Goal: Complete application form: Complete application form

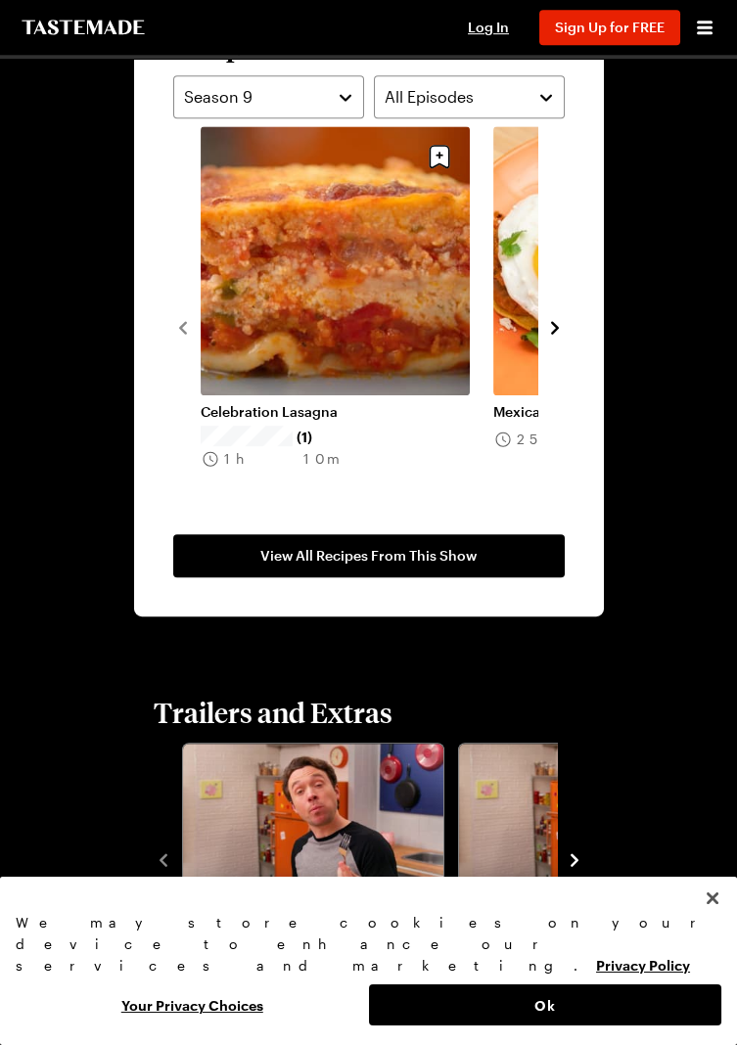
scroll to position [1733, 0]
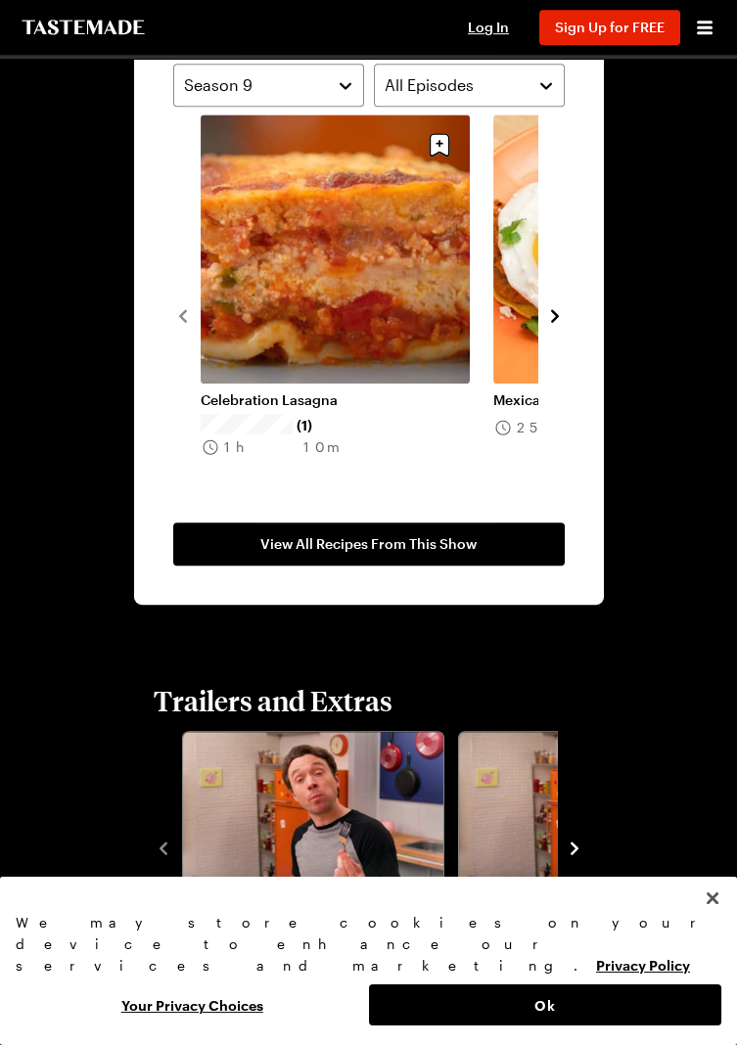
click at [526, 81] on button "All Episodes" at bounding box center [469, 85] width 191 height 43
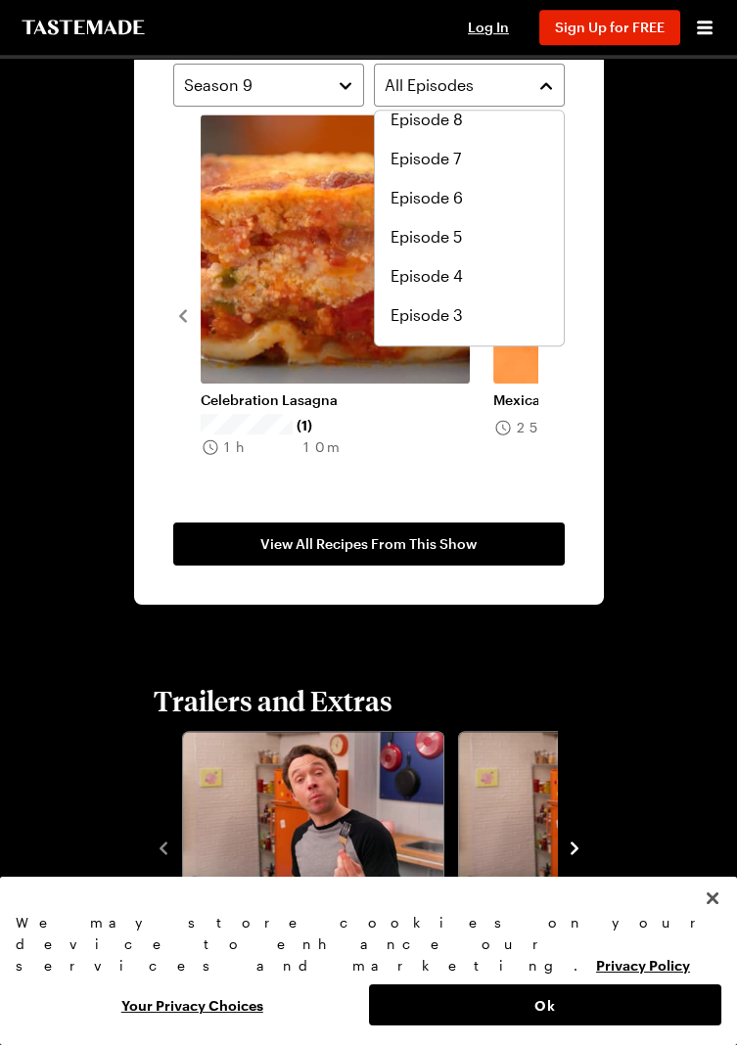
scroll to position [209, 0]
click at [464, 274] on div "Episode 4" at bounding box center [469, 272] width 158 height 23
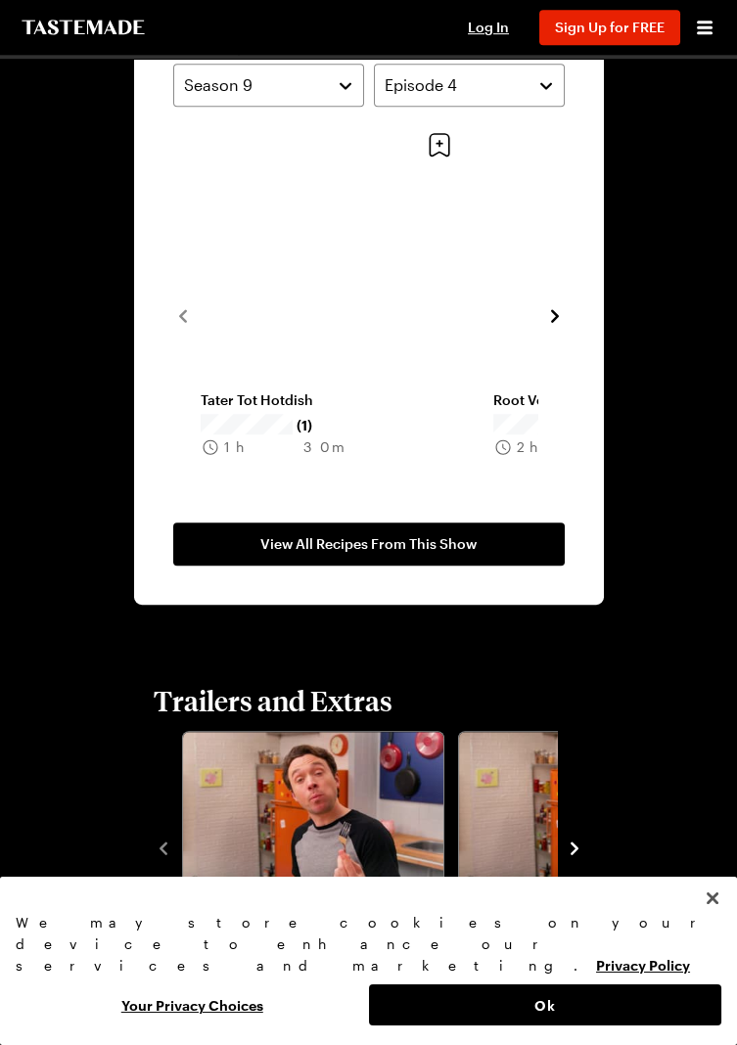
click at [381, 391] on link "Tater Tot Hotdish" at bounding box center [335, 400] width 269 height 18
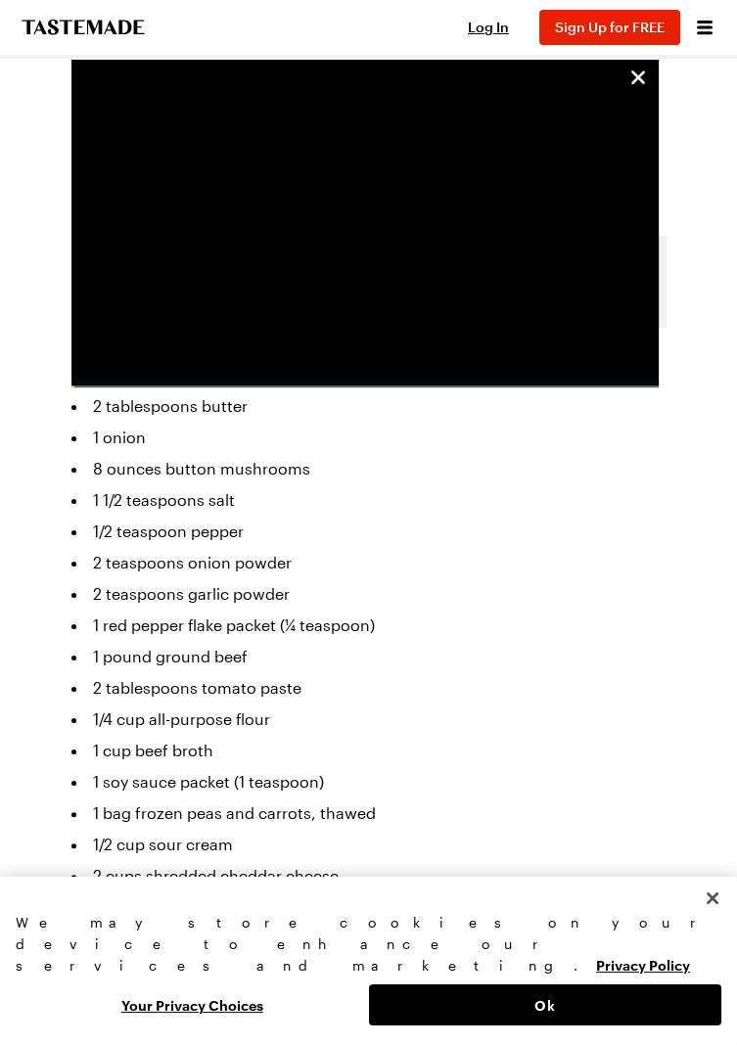
scroll to position [780, 0]
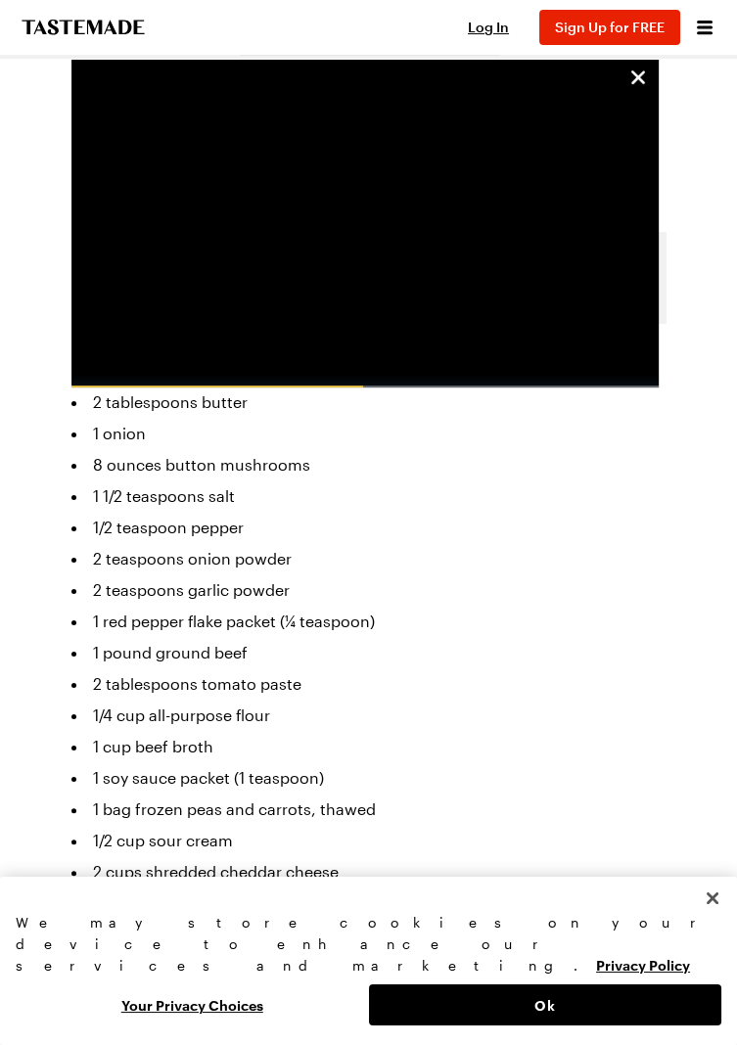
click at [15, 300] on div "Search cuisines Search Tater Tot Hotdish A savory combination of ground beef wi…" at bounding box center [368, 996] width 737 height 3434
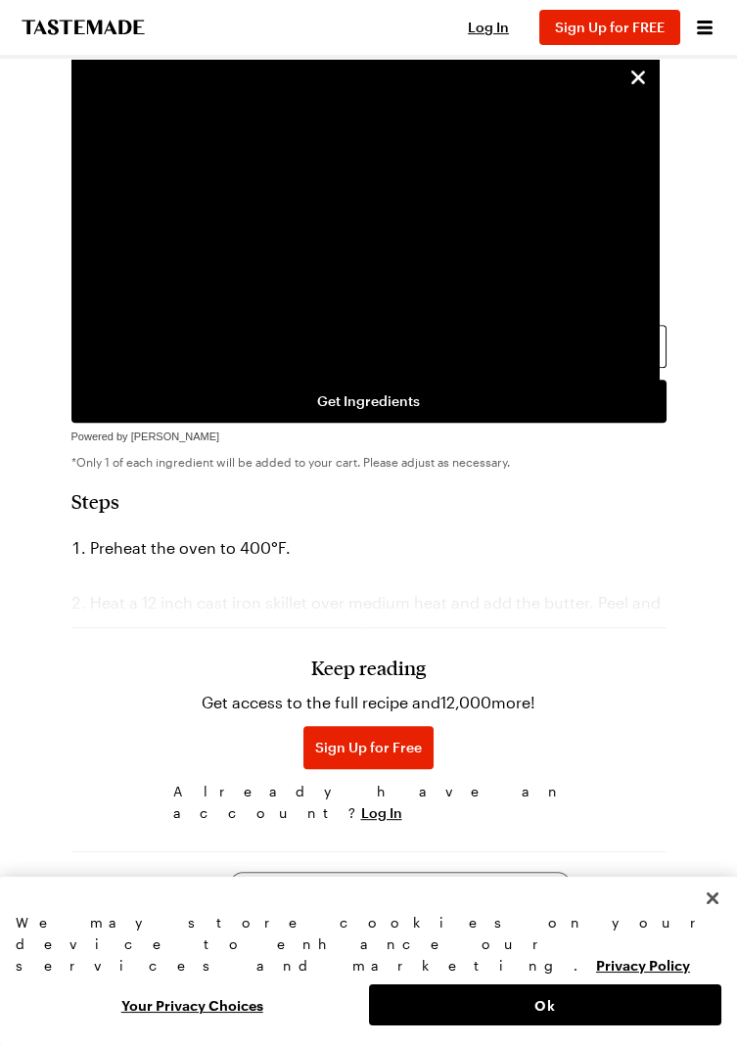
scroll to position [1394, 0]
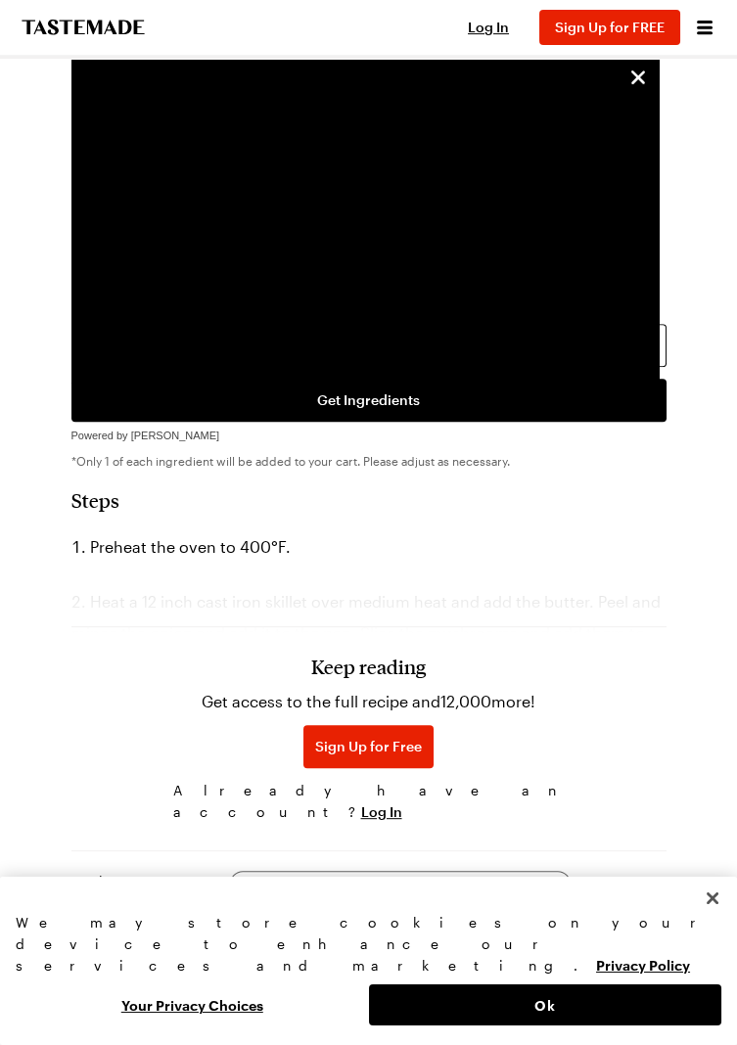
click at [365, 678] on h3 "Keep reading" at bounding box center [368, 666] width 114 height 23
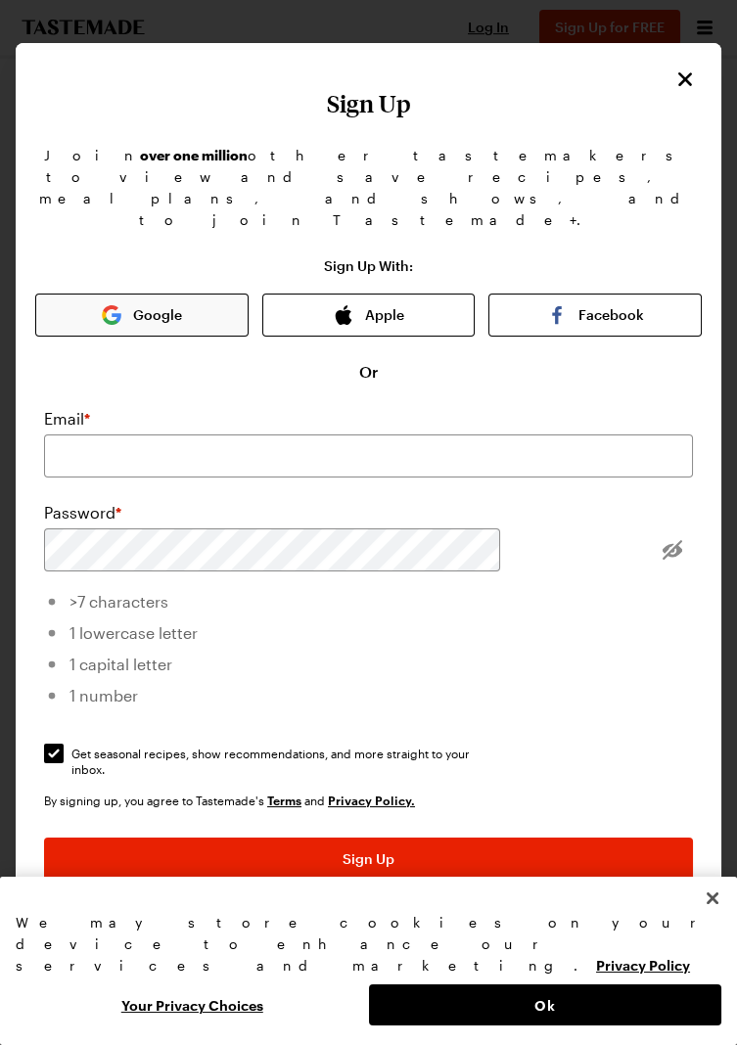
click at [132, 337] on button "Google" at bounding box center [141, 315] width 213 height 43
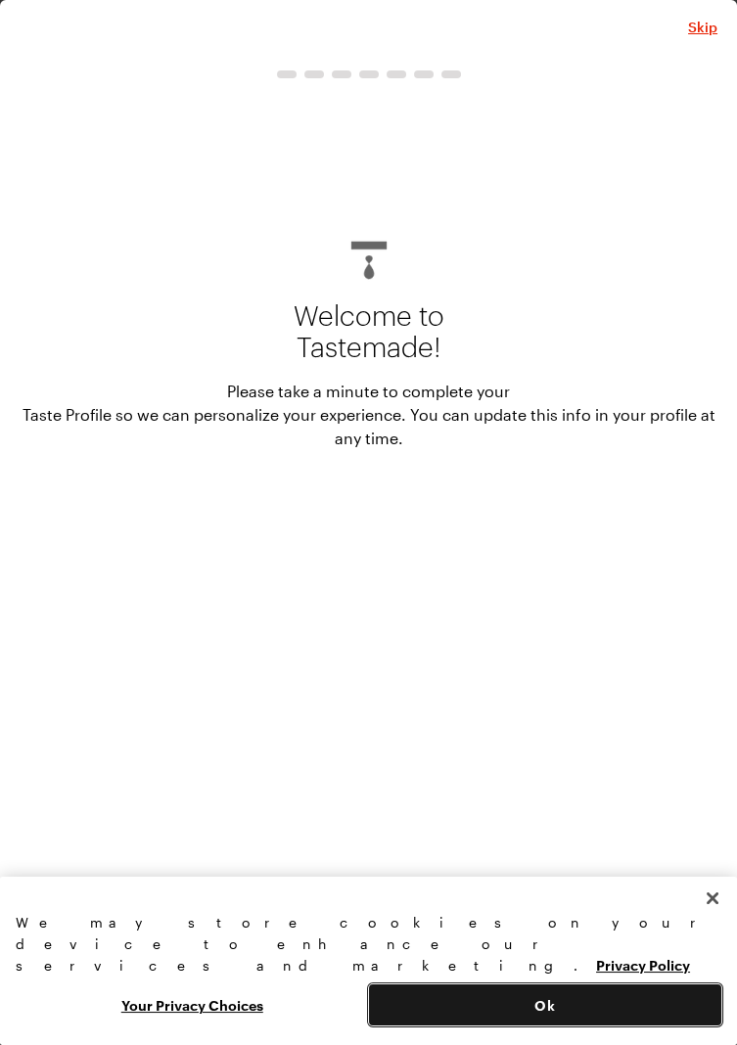
click at [619, 1022] on button "Ok" at bounding box center [545, 1004] width 353 height 41
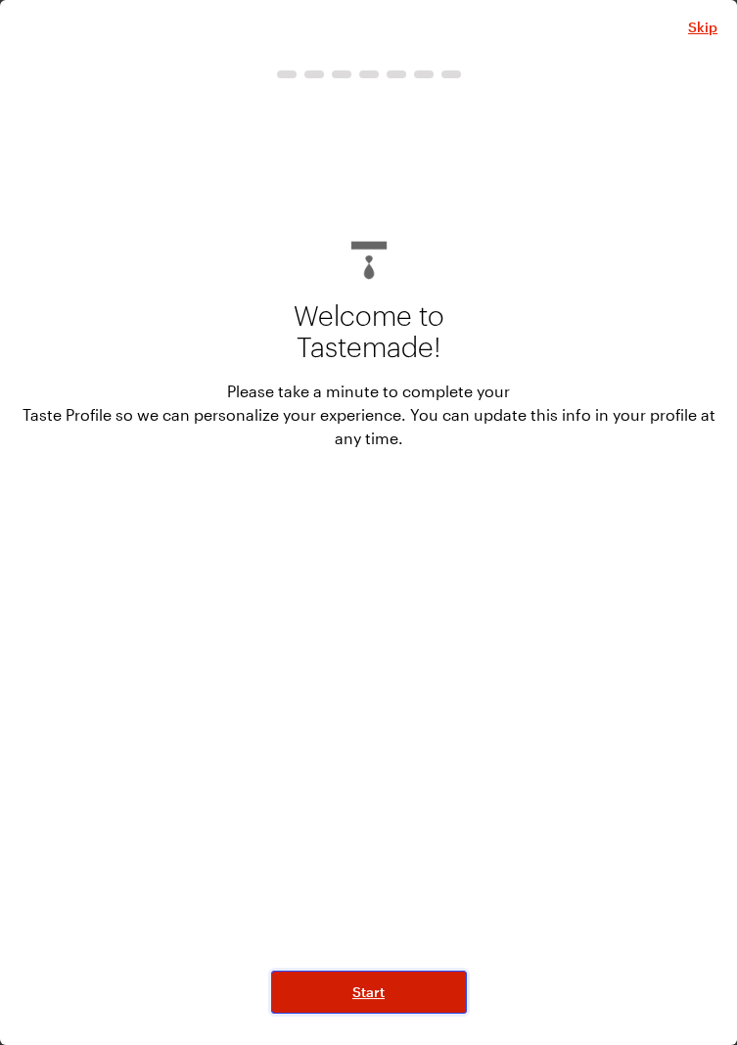
click at [413, 1014] on button "Start" at bounding box center [369, 992] width 196 height 43
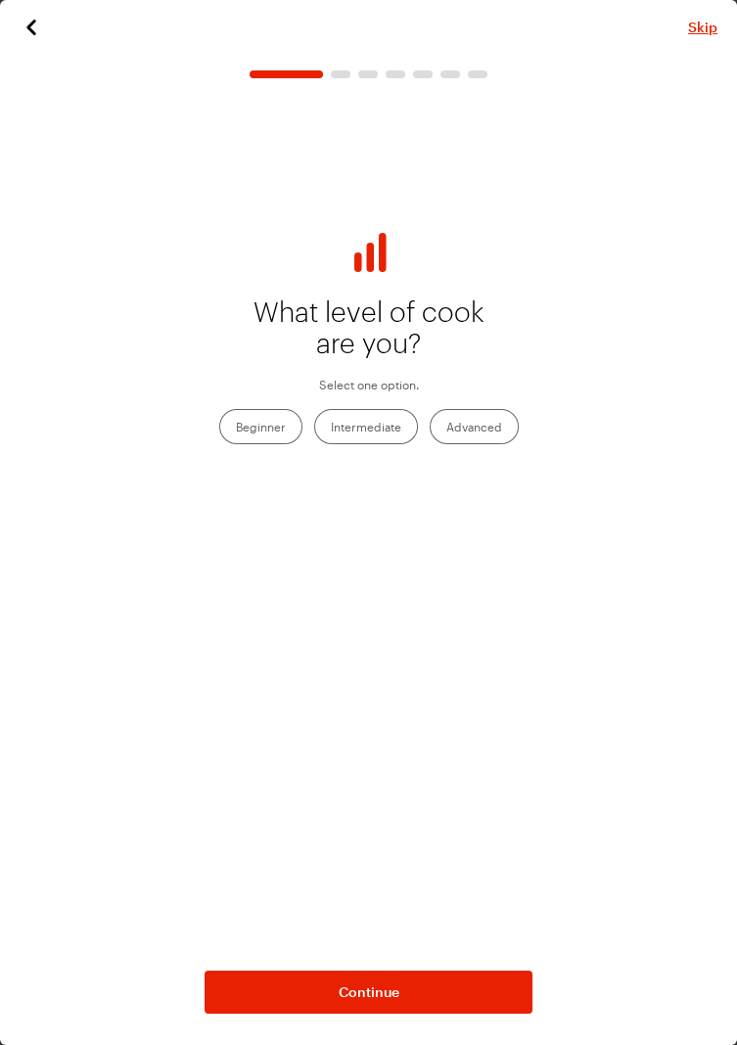
click at [377, 417] on label "Intermediate" at bounding box center [366, 426] width 104 height 35
click at [331, 429] on input "Intermediate" at bounding box center [331, 429] width 0 height 0
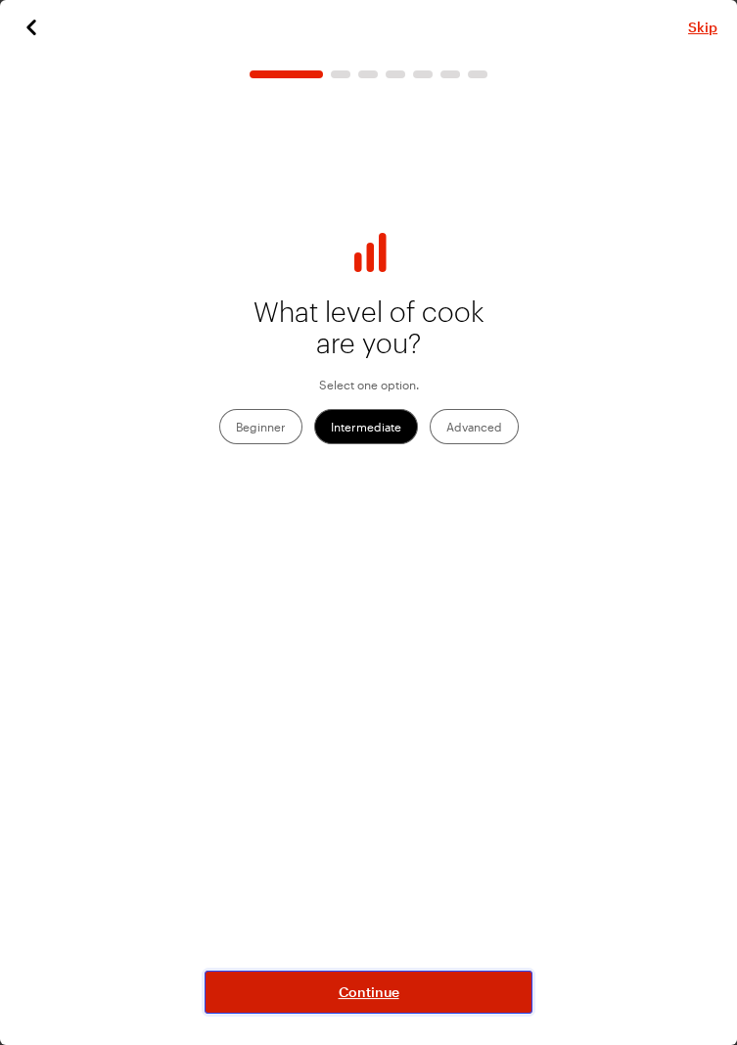
click at [490, 1014] on button "Continue" at bounding box center [368, 992] width 328 height 43
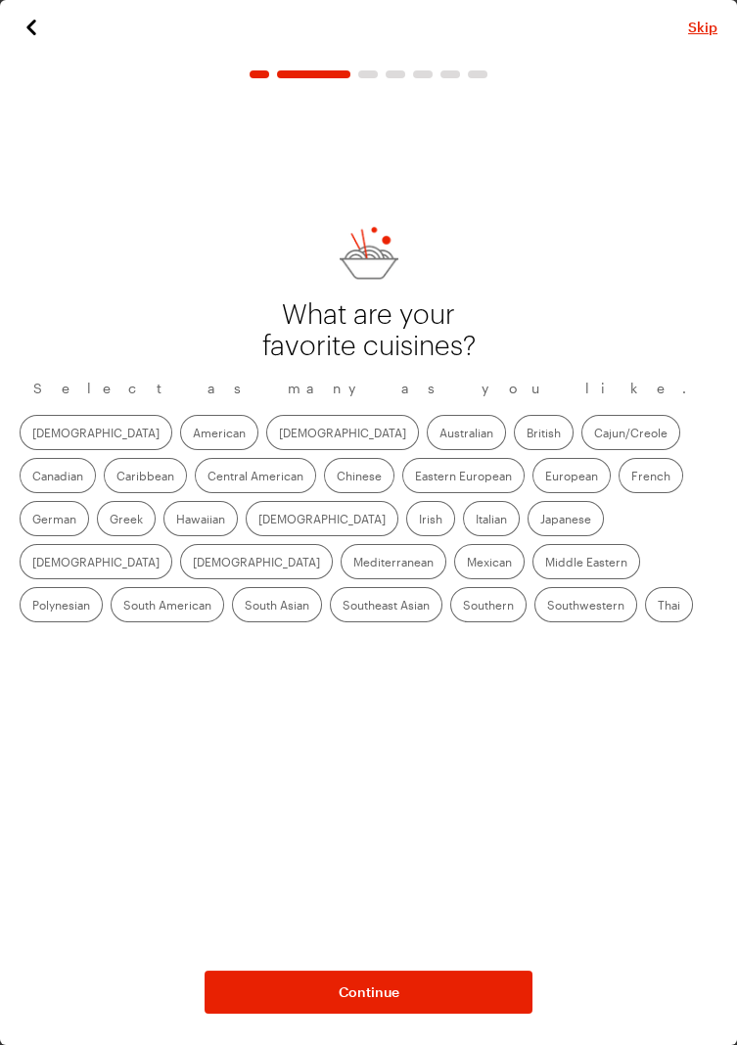
click at [180, 431] on label "American" at bounding box center [219, 432] width 78 height 35
click at [193, 434] on input "American" at bounding box center [193, 434] width 0 height 0
click at [266, 446] on label "[DEMOGRAPHIC_DATA]" at bounding box center [342, 432] width 153 height 35
click at [279, 434] on input "[DEMOGRAPHIC_DATA]" at bounding box center [279, 434] width 0 height 0
click at [324, 483] on label "Chinese" at bounding box center [359, 475] width 70 height 35
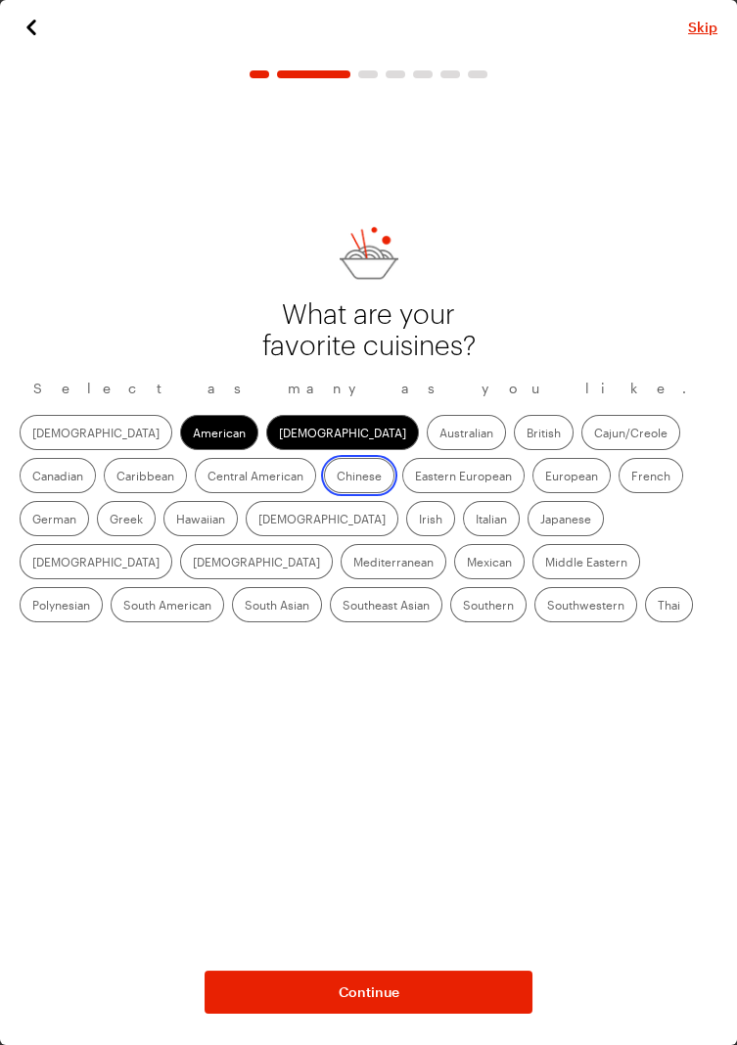
click at [337, 477] on input "Chinese" at bounding box center [337, 477] width 0 height 0
click at [618, 477] on label "French" at bounding box center [650, 475] width 65 height 35
click at [631, 477] on input "French" at bounding box center [631, 477] width 0 height 0
click at [156, 501] on label "Greek" at bounding box center [126, 518] width 59 height 35
click at [110, 521] on input "Greek" at bounding box center [110, 521] width 0 height 0
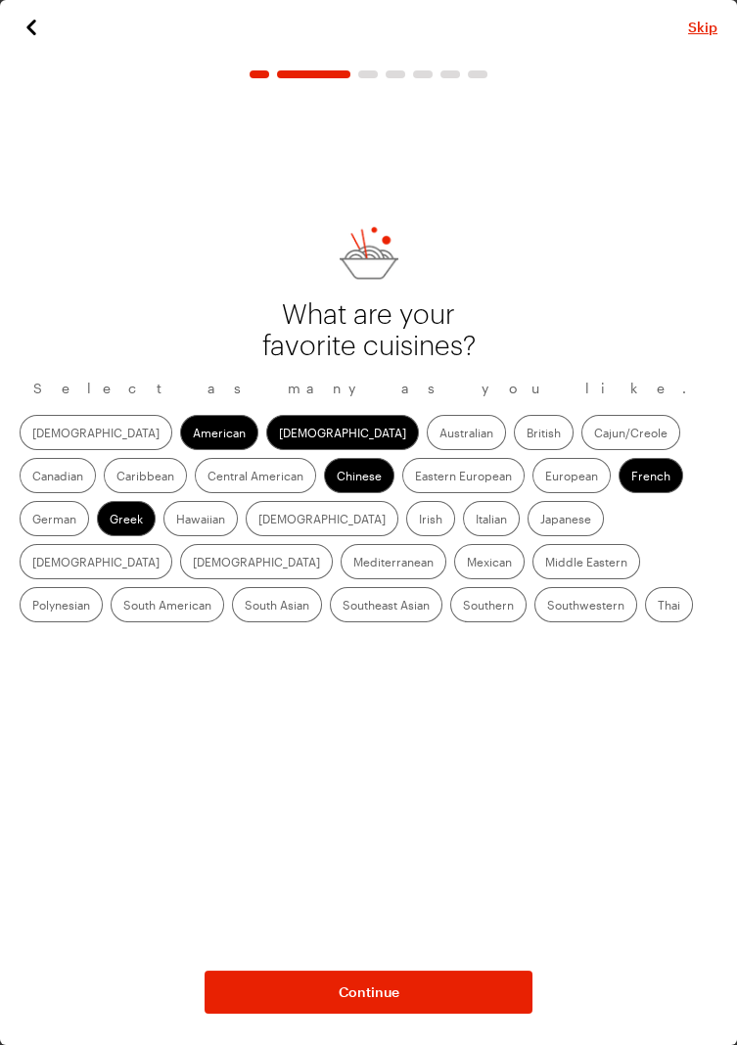
click at [163, 527] on label "Hawaiian" at bounding box center [200, 518] width 74 height 35
click at [176, 521] on input "Hawaiian" at bounding box center [176, 521] width 0 height 0
click at [463, 513] on label "Italian" at bounding box center [491, 518] width 57 height 35
click at [476, 521] on input "Italian" at bounding box center [476, 521] width 0 height 0
click at [446, 544] on label "Mediterranean" at bounding box center [394, 561] width 106 height 35
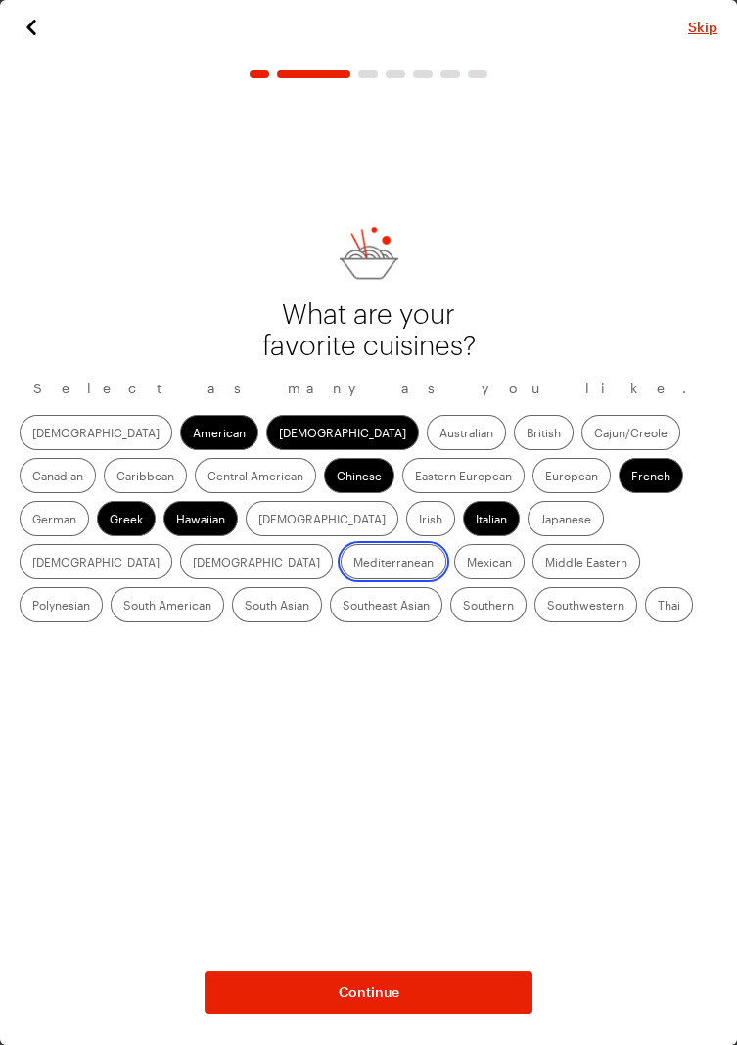
click at [353, 564] on input "Mediterranean" at bounding box center [353, 564] width 0 height 0
click at [524, 544] on label "Mexican" at bounding box center [489, 561] width 70 height 35
click at [467, 564] on input "Mexican" at bounding box center [467, 564] width 0 height 0
click at [526, 587] on label "Southern" at bounding box center [488, 604] width 76 height 35
click at [463, 607] on input "Southern" at bounding box center [463, 607] width 0 height 0
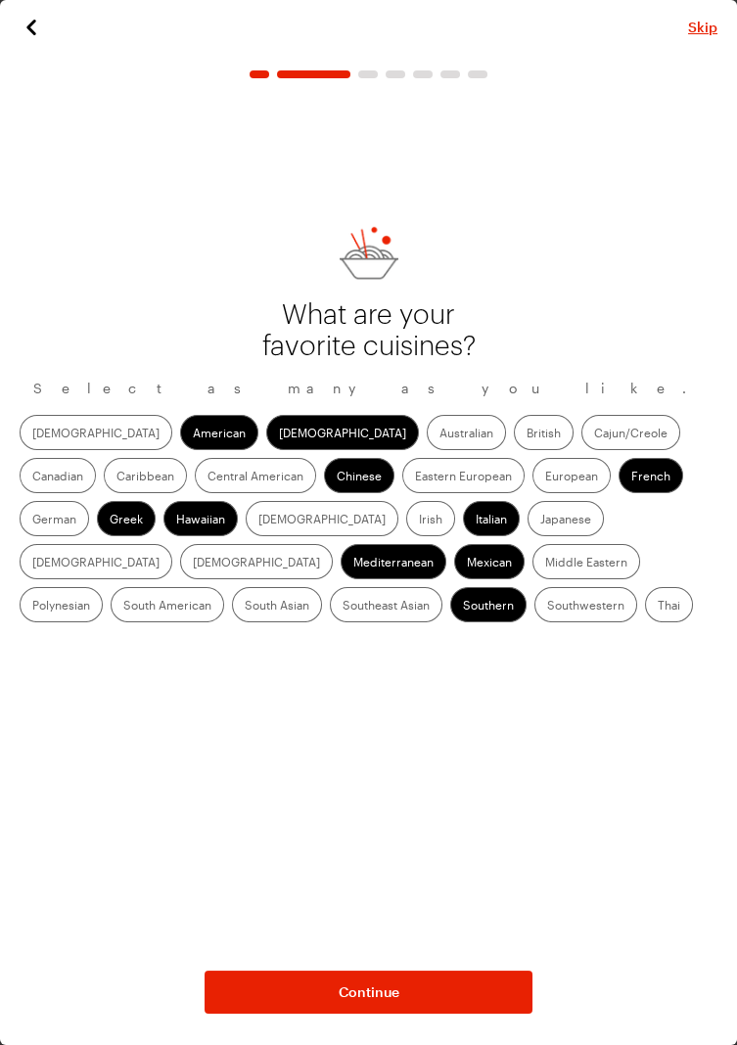
click at [534, 613] on label "Southwestern" at bounding box center [585, 604] width 103 height 35
click at [547, 607] on input "Southwestern" at bounding box center [547, 607] width 0 height 0
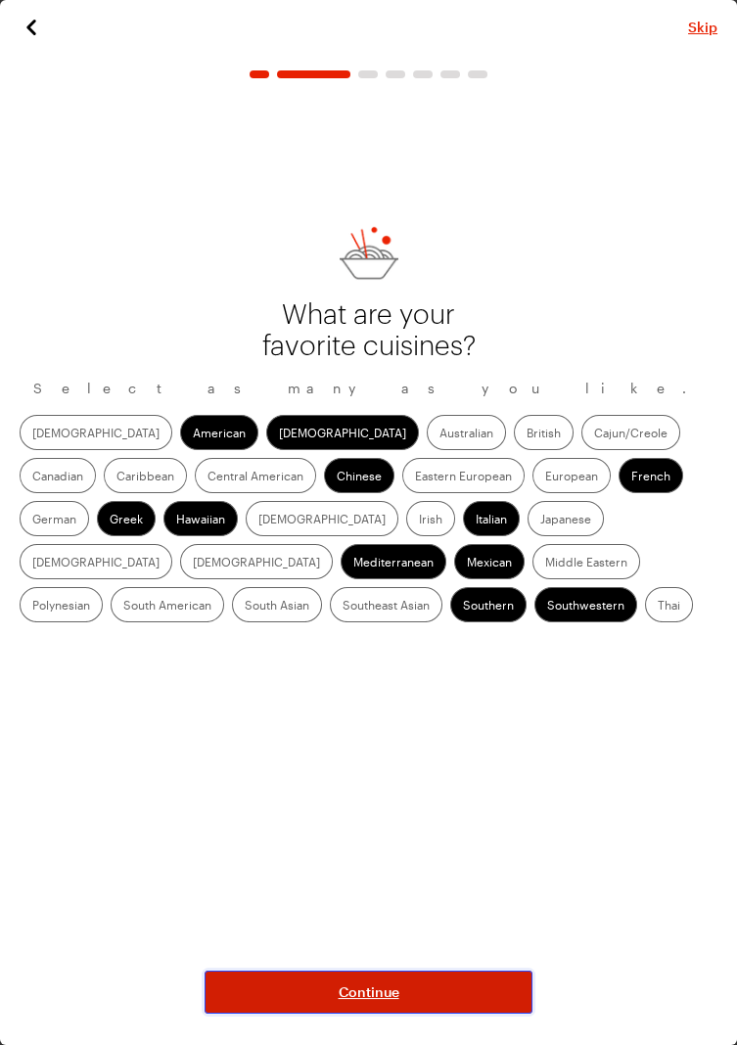
click at [423, 1014] on button "Continue" at bounding box center [368, 992] width 328 height 43
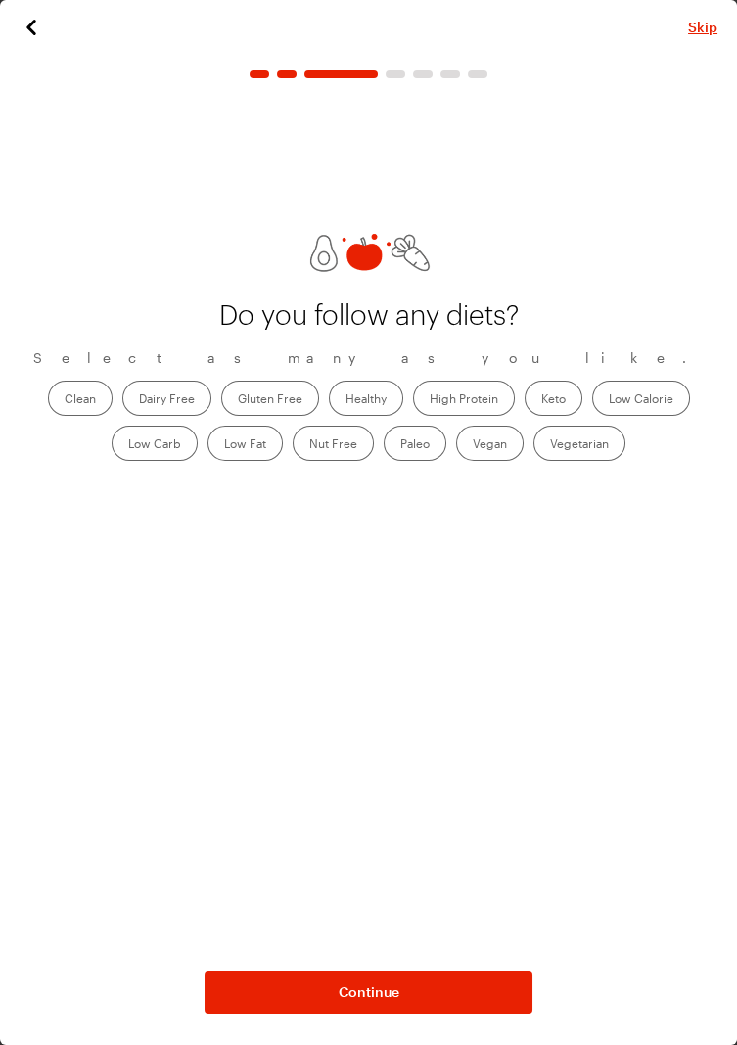
click at [64, 399] on label "Clean" at bounding box center [80, 398] width 65 height 35
click at [65, 400] on input "Clean" at bounding box center [65, 400] width 0 height 0
click at [366, 391] on label "Healthy" at bounding box center [366, 398] width 74 height 35
click at [345, 400] on input "Healthy" at bounding box center [345, 400] width 0 height 0
click at [482, 402] on label "High Protein" at bounding box center [464, 398] width 102 height 35
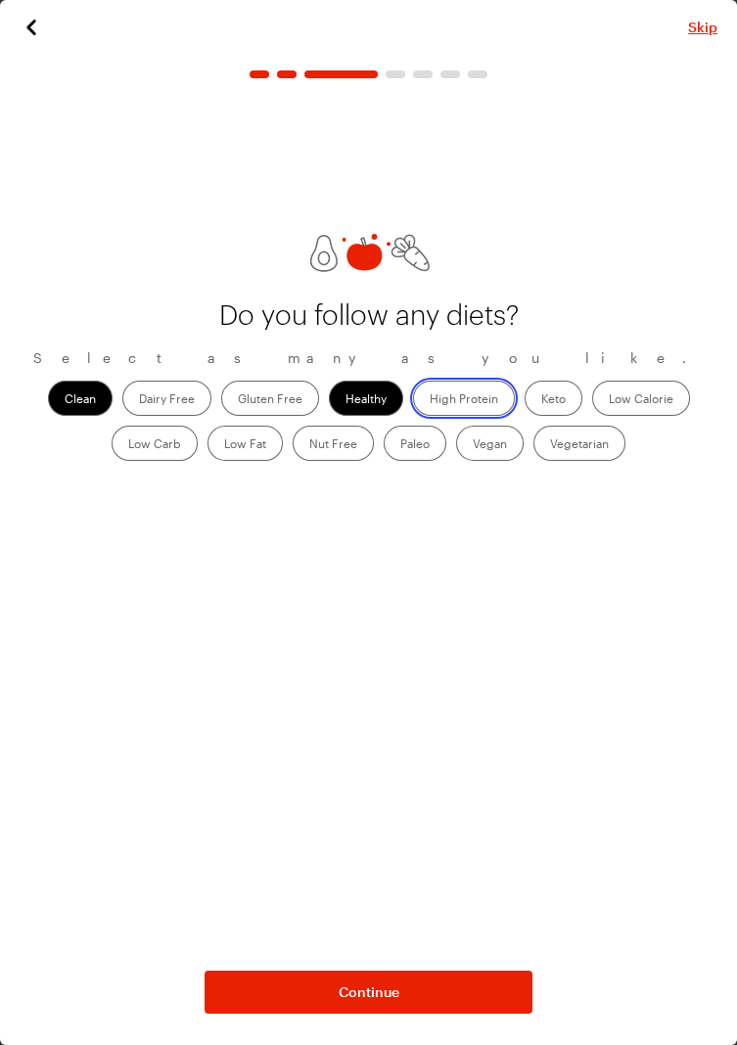
click at [430, 400] on Protein "High Protein" at bounding box center [430, 400] width 0 height 0
click at [569, 399] on label "Keto" at bounding box center [553, 398] width 58 height 35
click at [541, 400] on input "Keto" at bounding box center [541, 400] width 0 height 0
click at [635, 404] on label "Low Calorie" at bounding box center [641, 398] width 98 height 35
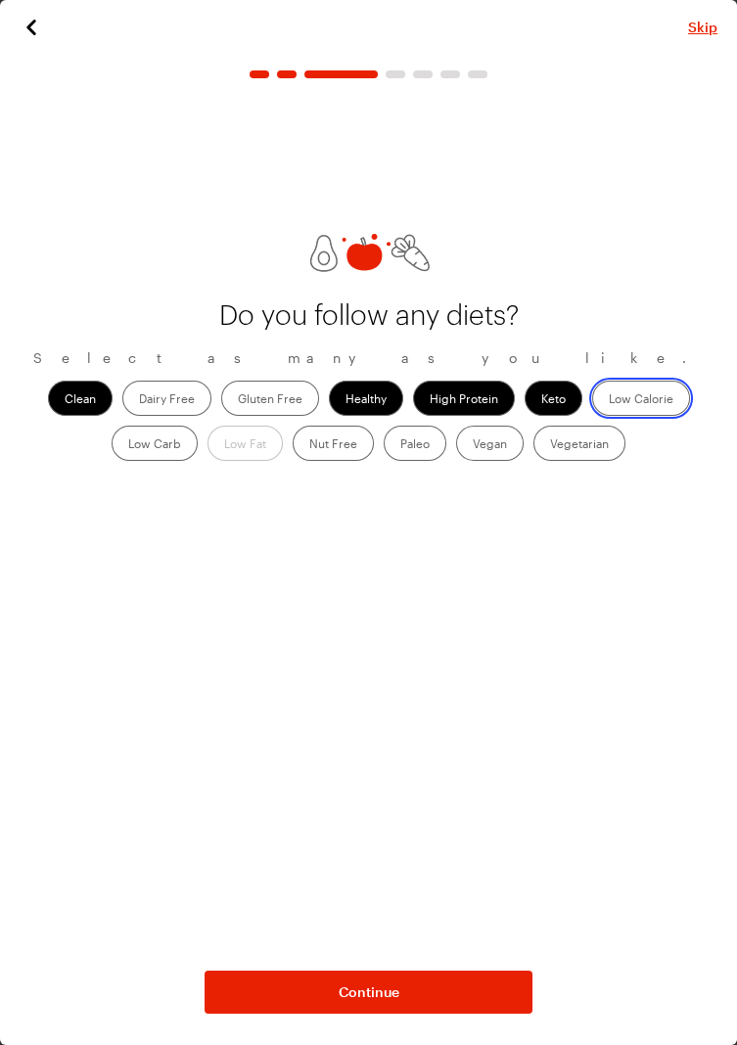
click at [609, 400] on Calorie "Low Calorie" at bounding box center [609, 400] width 0 height 0
click at [134, 455] on label "Low Carb" at bounding box center [155, 443] width 86 height 35
click at [128, 445] on Carb "Low Carb" at bounding box center [128, 445] width 0 height 0
click at [611, 446] on label "Vegetarian" at bounding box center [579, 443] width 92 height 35
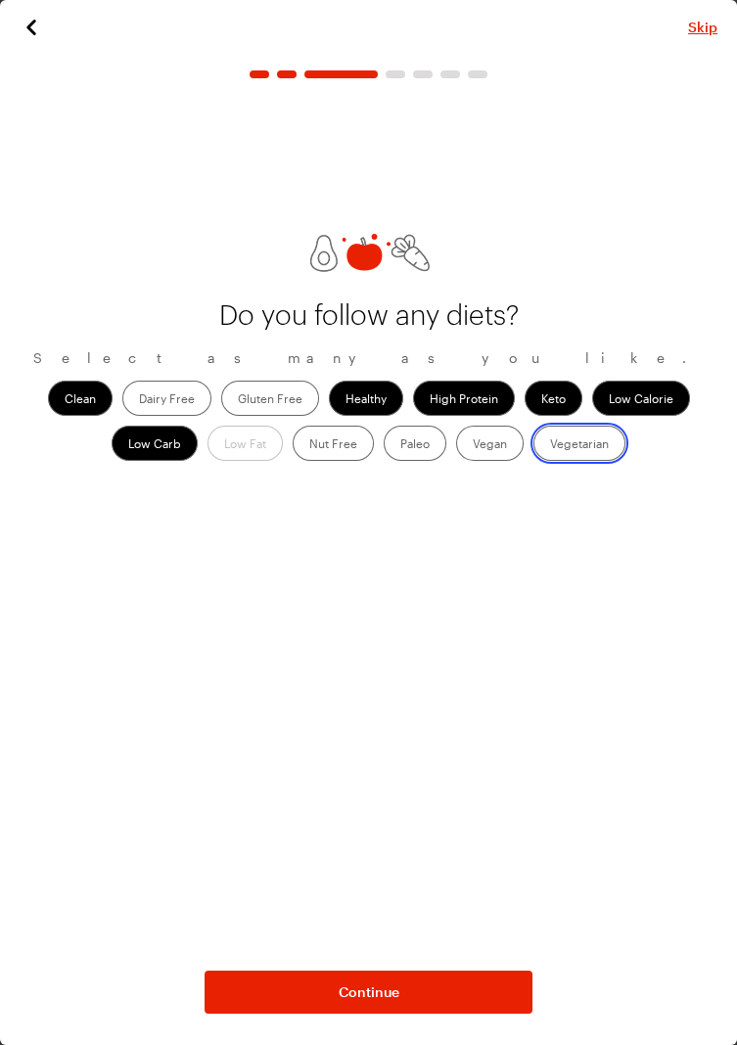
click at [550, 445] on input "Vegetarian" at bounding box center [550, 445] width 0 height 0
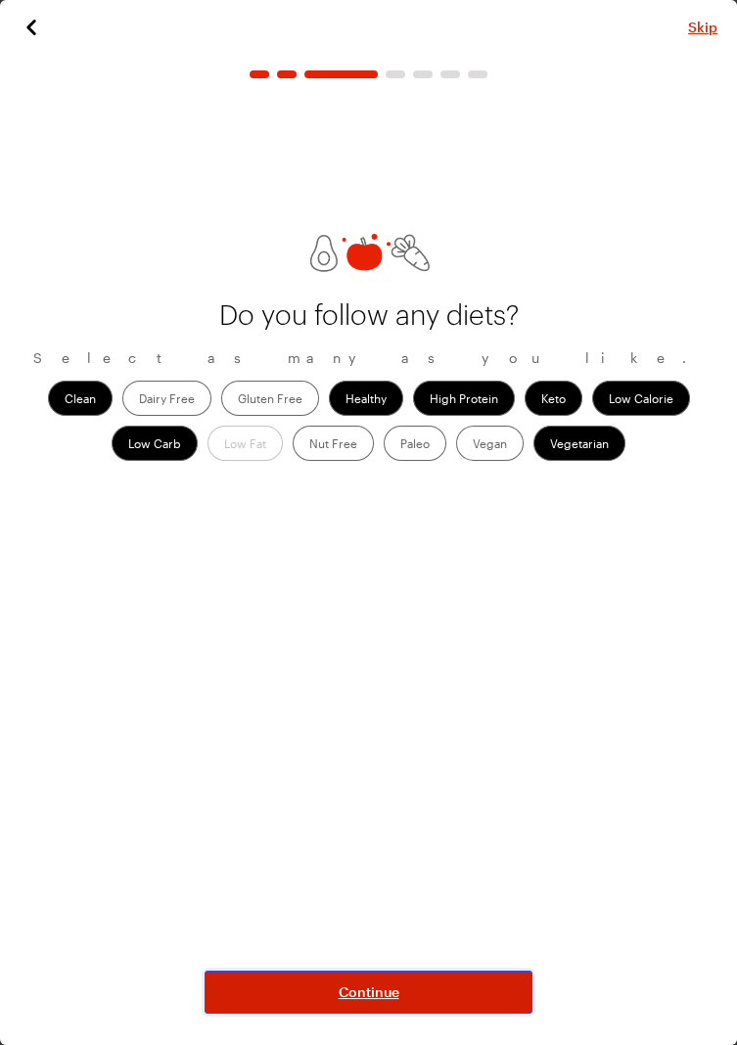
click at [469, 1014] on button "Continue" at bounding box center [368, 992] width 328 height 43
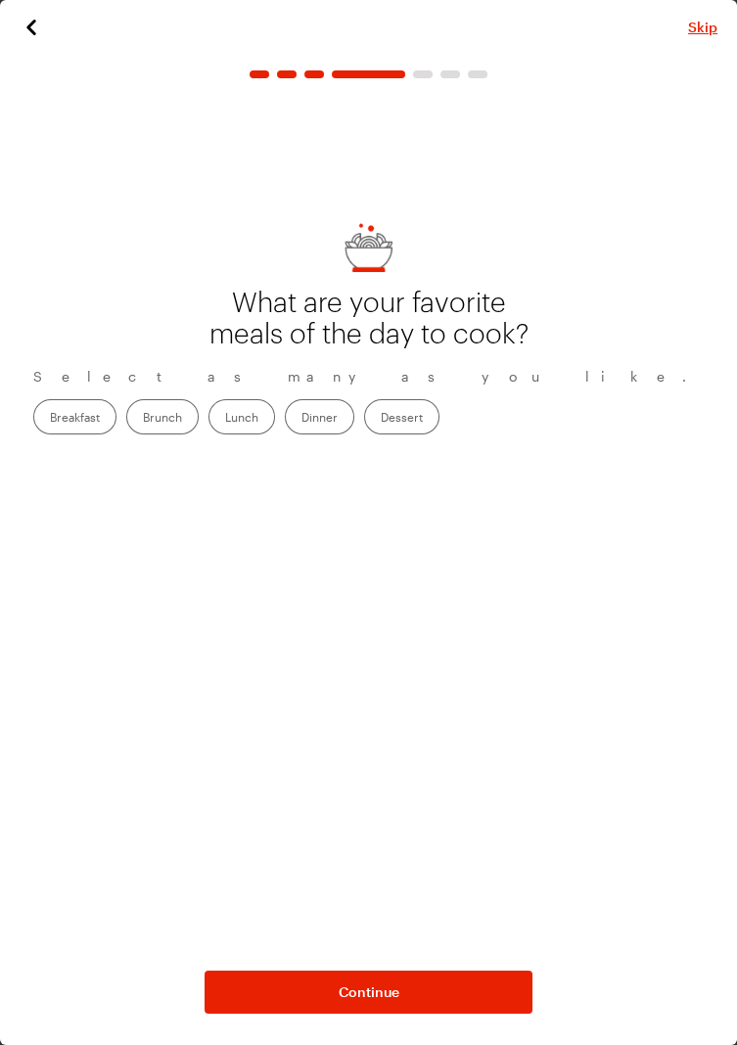
click at [116, 415] on label "Breakfast" at bounding box center [74, 416] width 83 height 35
click at [50, 419] on input "Breakfast" at bounding box center [50, 419] width 0 height 0
click at [275, 428] on label "Lunch" at bounding box center [241, 416] width 67 height 35
click at [225, 419] on input "Lunch" at bounding box center [225, 419] width 0 height 0
click at [354, 421] on label "Dinner" at bounding box center [319, 416] width 69 height 35
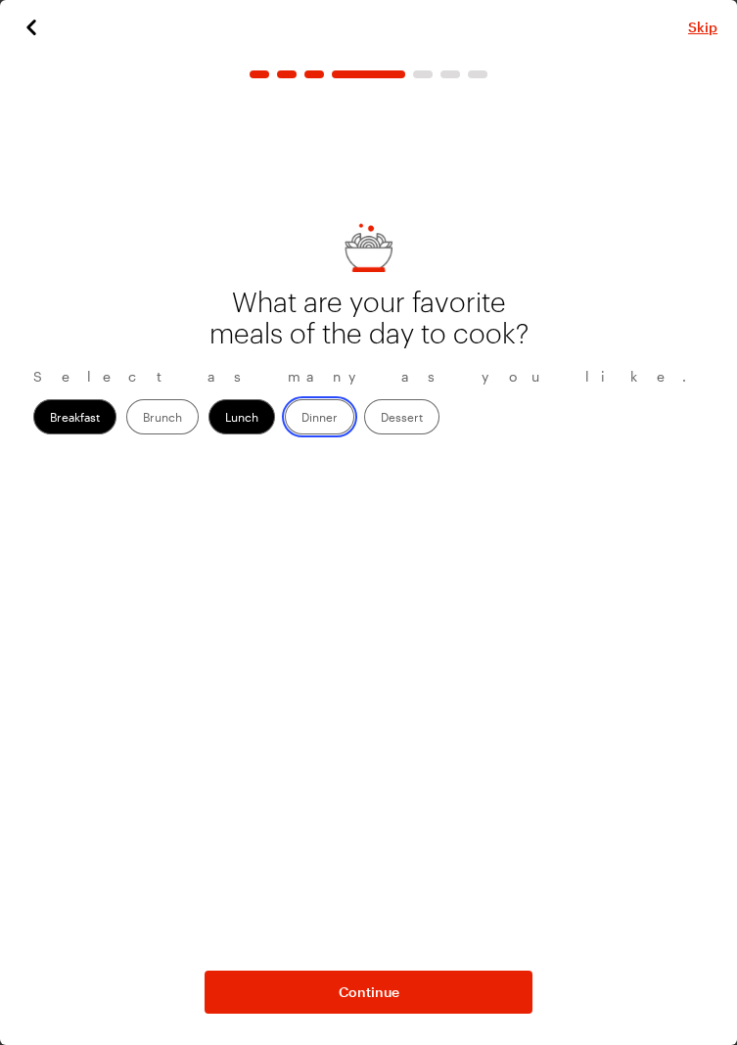
click at [301, 419] on input "Dinner" at bounding box center [301, 419] width 0 height 0
click at [439, 421] on label "Dessert" at bounding box center [401, 416] width 75 height 35
click at [381, 419] on input "Dessert" at bounding box center [381, 419] width 0 height 0
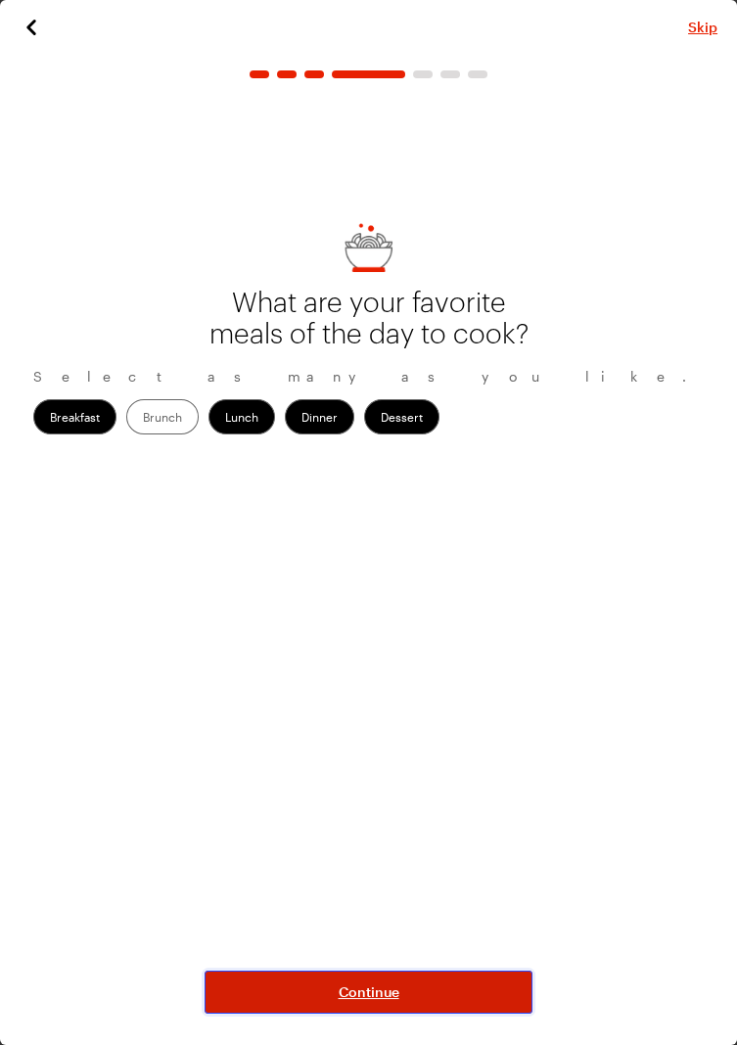
click at [484, 1014] on button "Continue" at bounding box center [368, 992] width 328 height 43
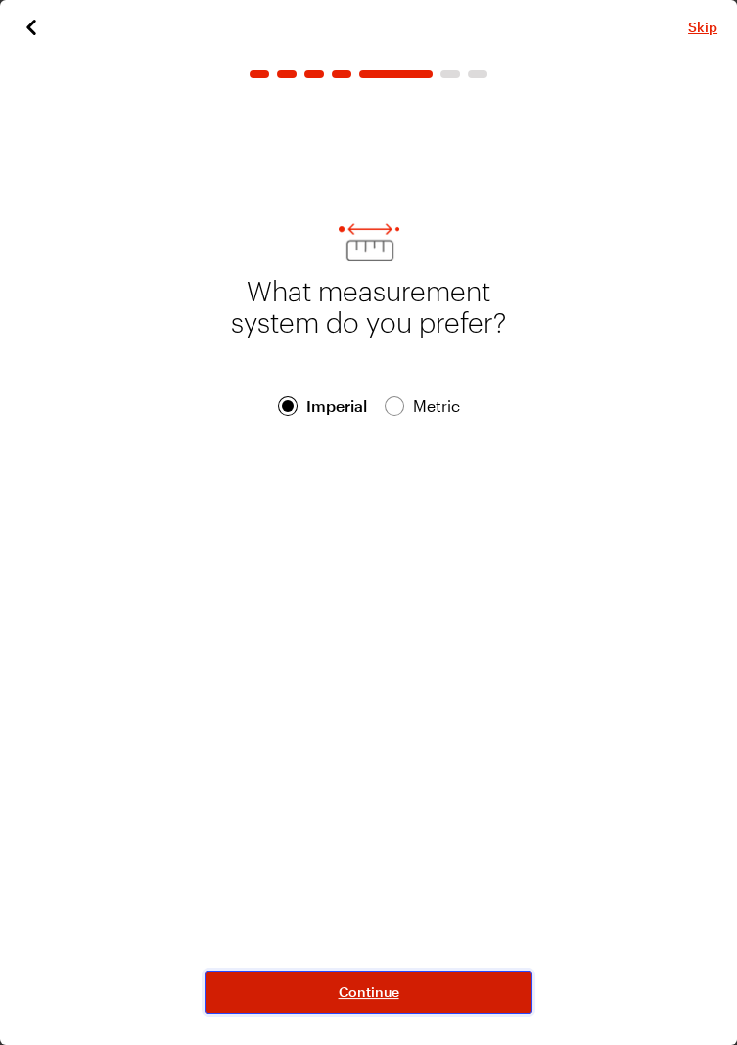
click at [477, 1014] on button "Continue" at bounding box center [368, 992] width 328 height 43
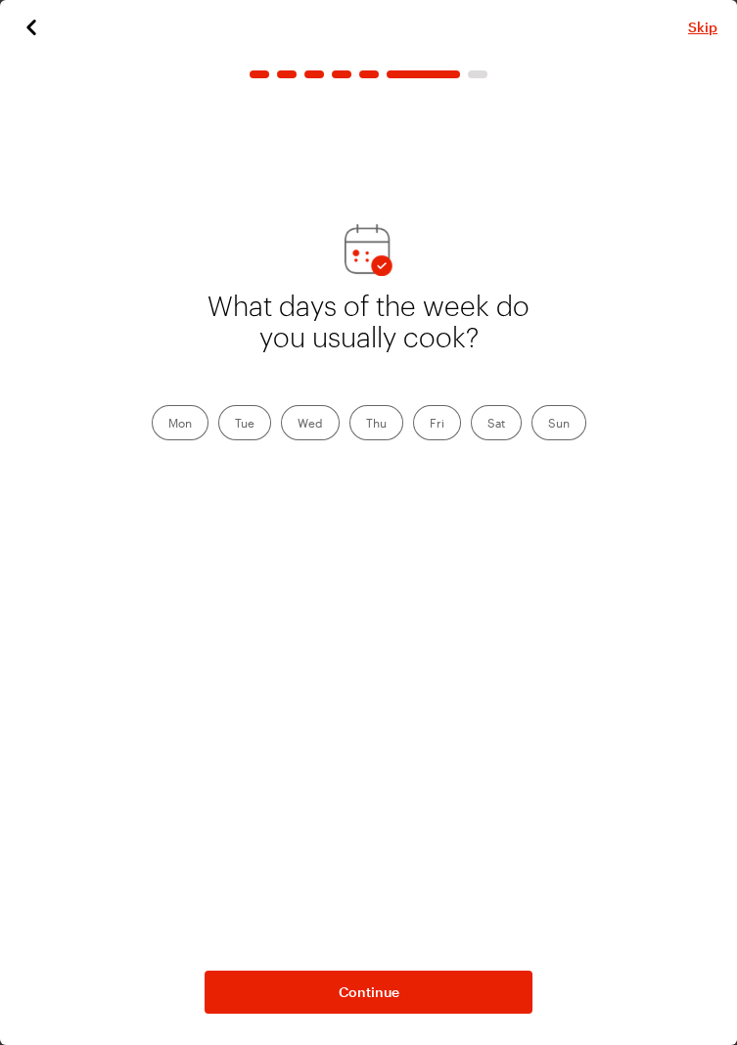
click at [562, 428] on label "Sun" at bounding box center [558, 422] width 55 height 35
click at [548, 425] on input "Sun" at bounding box center [548, 425] width 0 height 0
click at [497, 430] on label "Sat" at bounding box center [496, 422] width 51 height 35
click at [487, 425] on input "Sat" at bounding box center [487, 425] width 0 height 0
click at [167, 435] on label "Mon" at bounding box center [180, 422] width 57 height 35
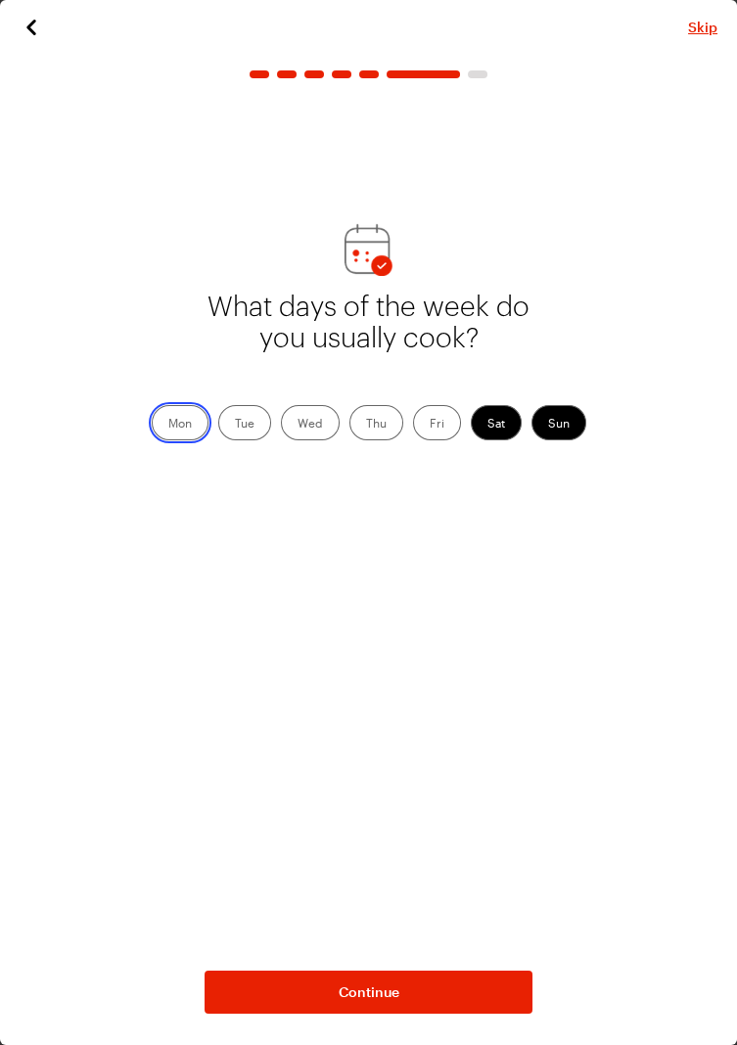
click at [168, 425] on input "Mon" at bounding box center [168, 425] width 0 height 0
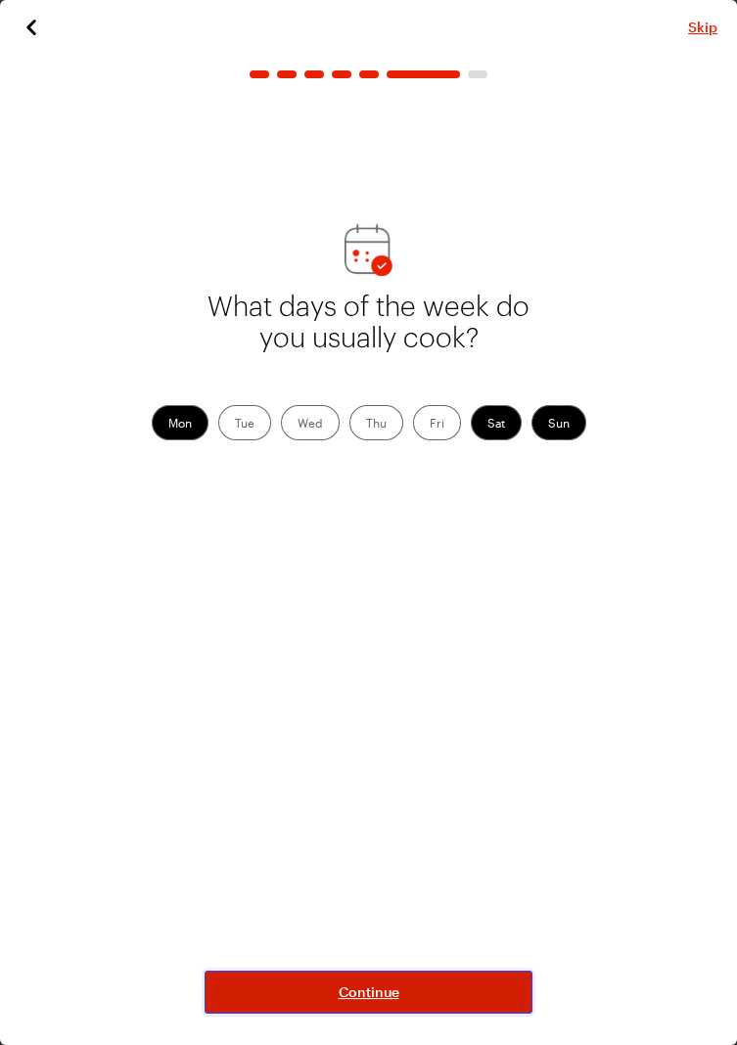
click at [438, 1014] on button "Continue" at bounding box center [368, 992] width 328 height 43
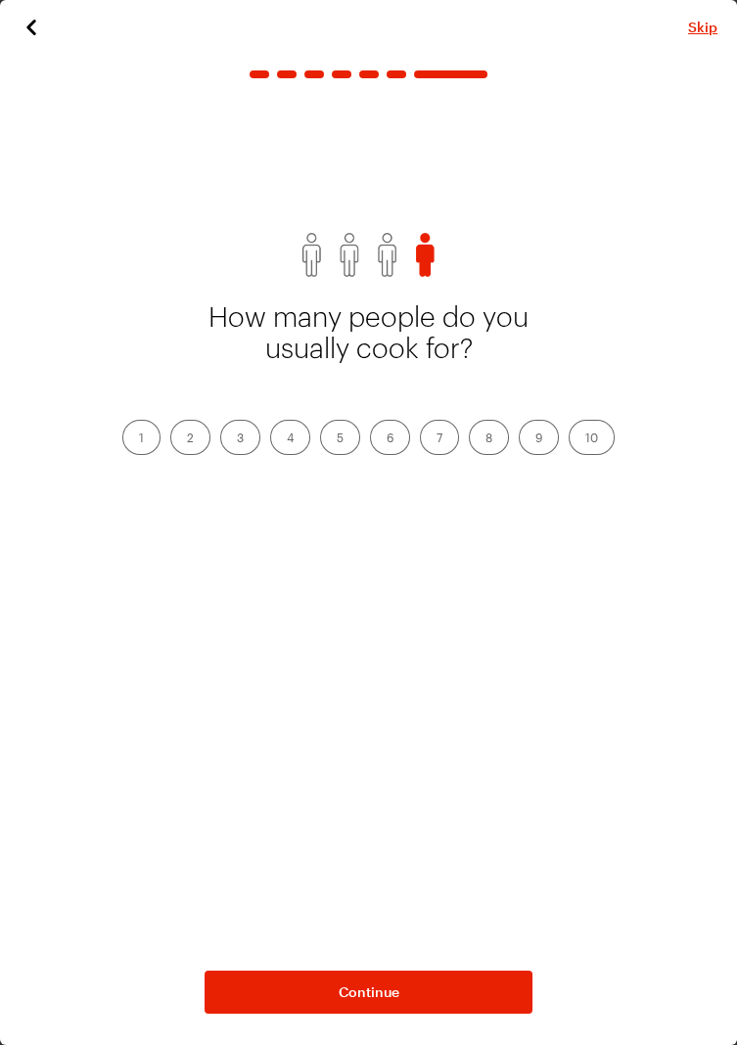
click at [230, 429] on label "3" at bounding box center [240, 437] width 40 height 35
click at [237, 438] on input "3" at bounding box center [237, 438] width 0 height 0
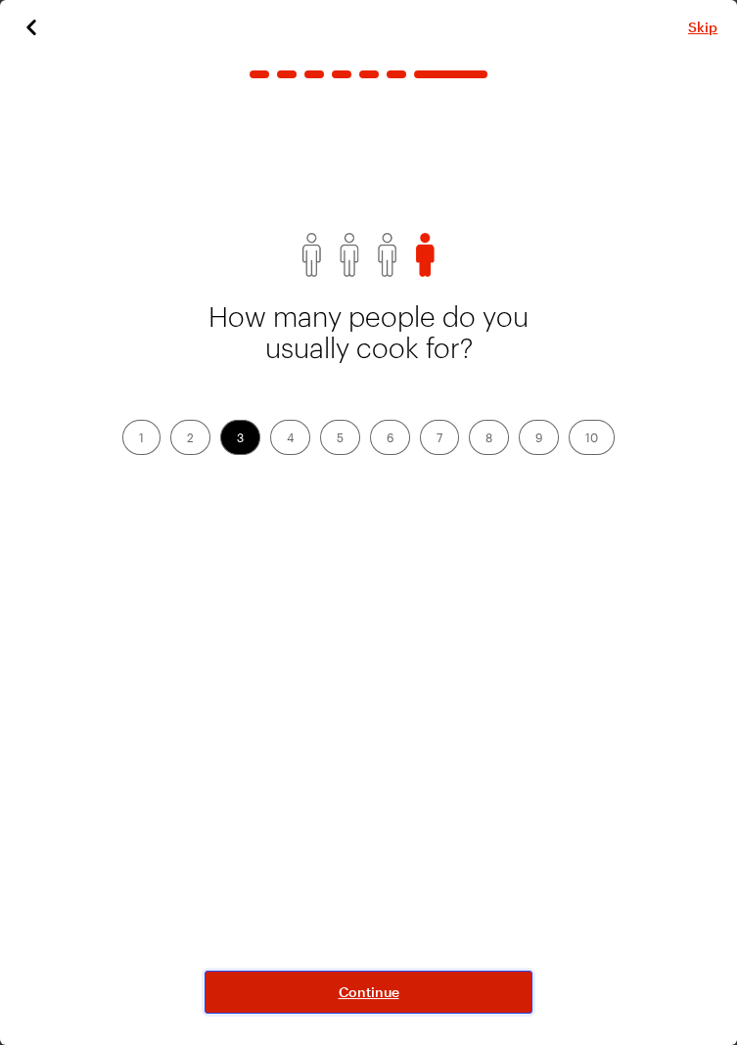
click at [424, 1014] on button "Continue" at bounding box center [368, 992] width 328 height 43
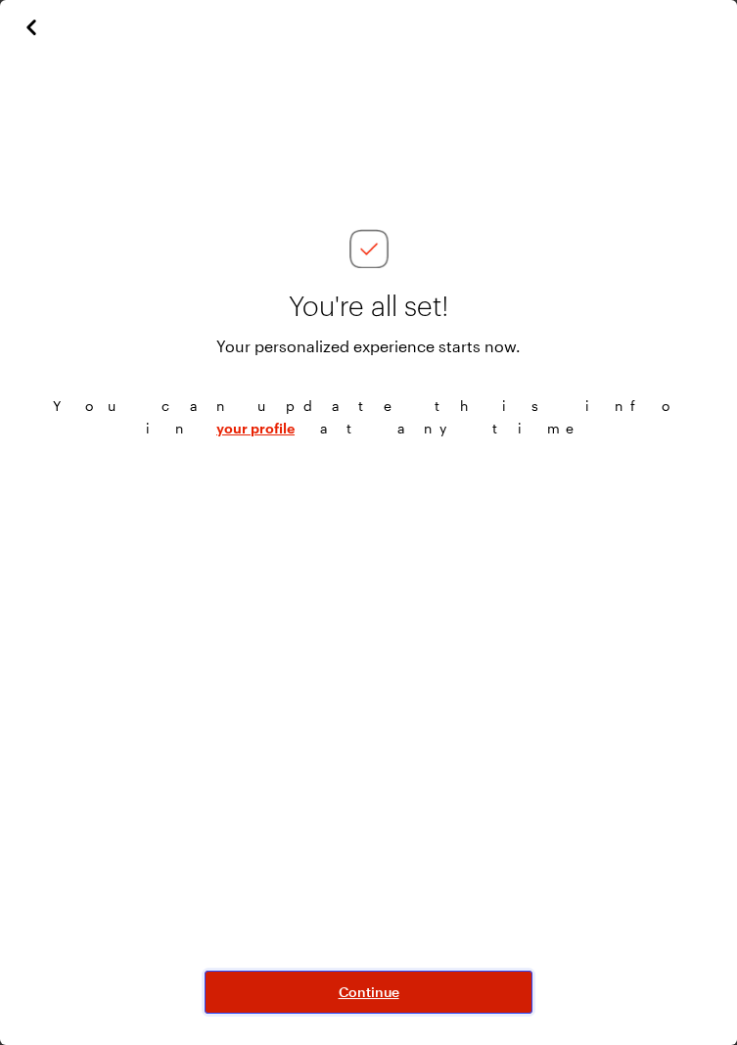
click at [486, 1014] on button "Continue" at bounding box center [368, 992] width 328 height 43
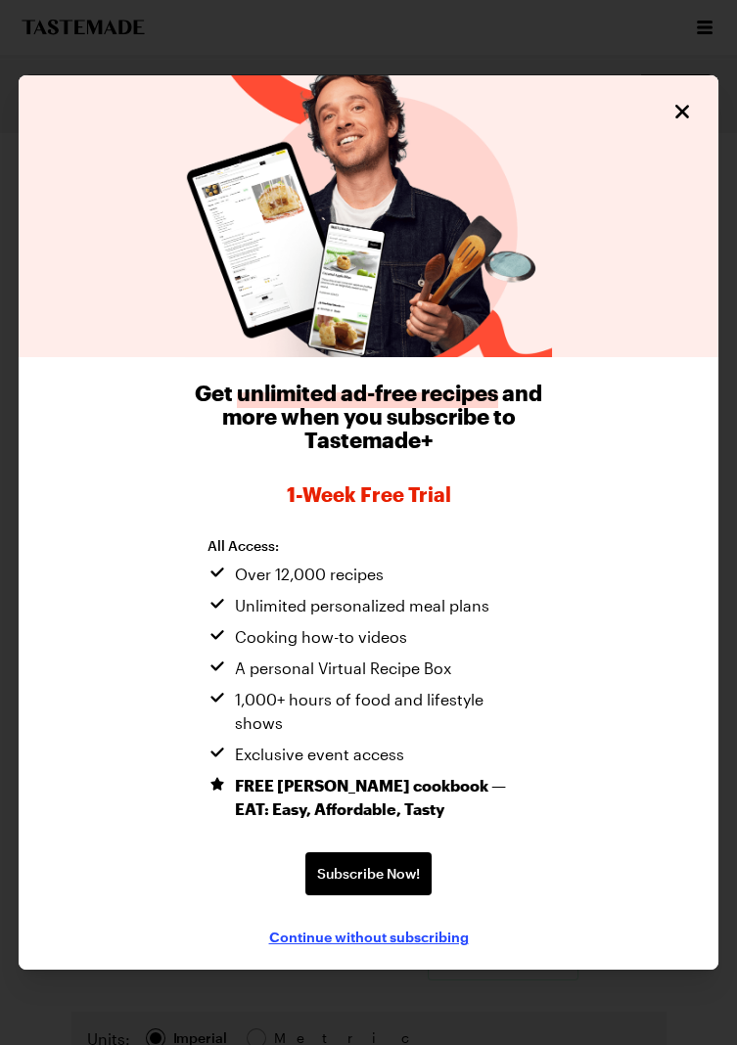
click at [445, 946] on span "Continue without subscribing" at bounding box center [369, 937] width 200 height 20
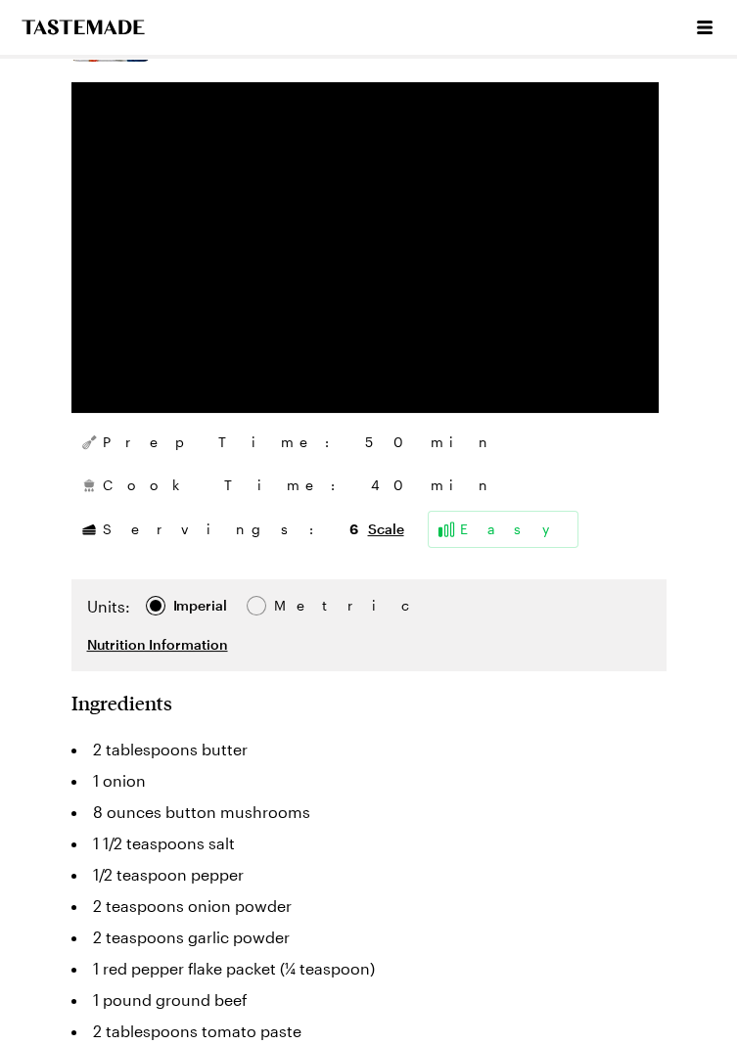
type textarea "x"
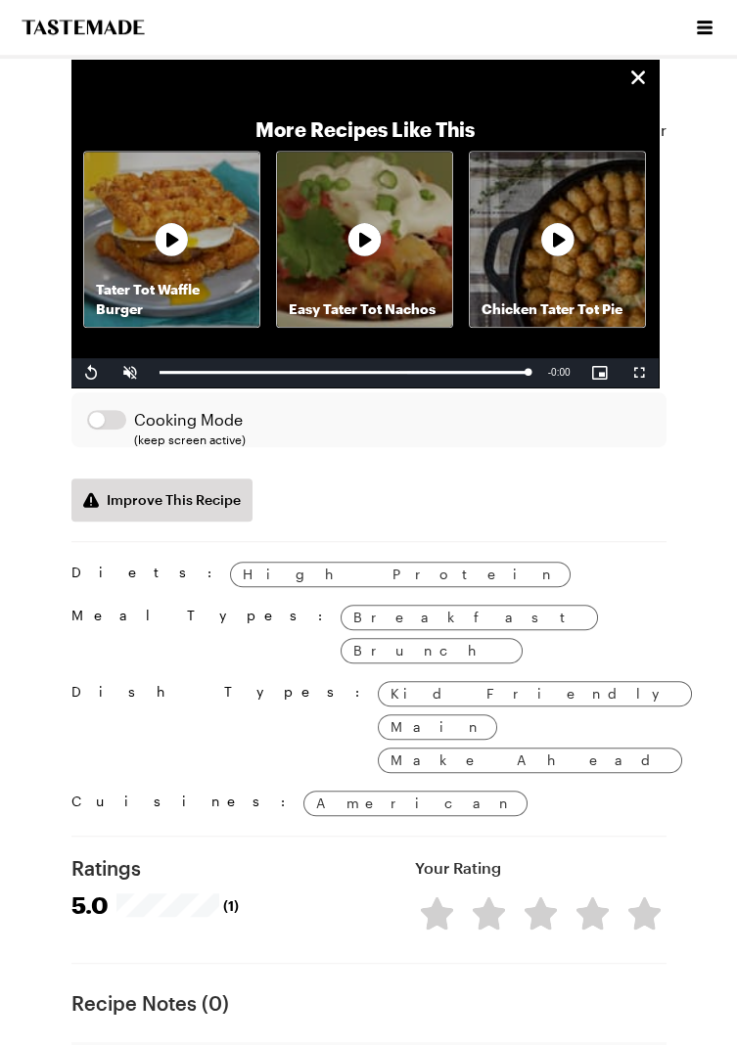
scroll to position [2016, 0]
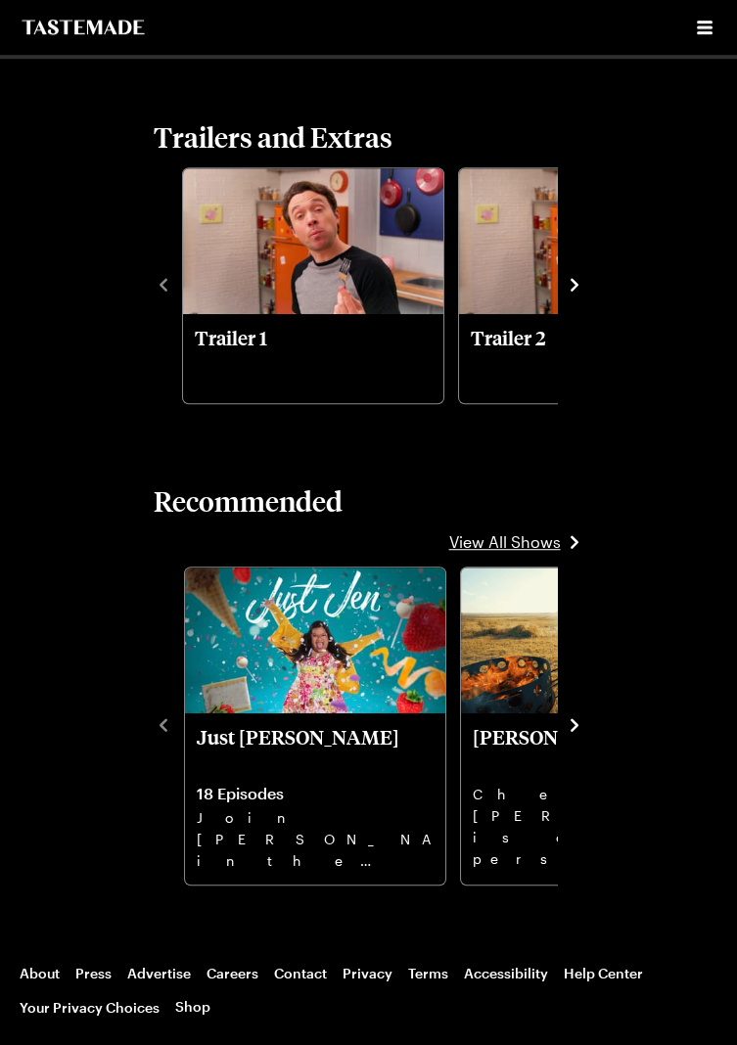
scroll to position [2298, 0]
